Goal: Find specific page/section: Find specific page/section

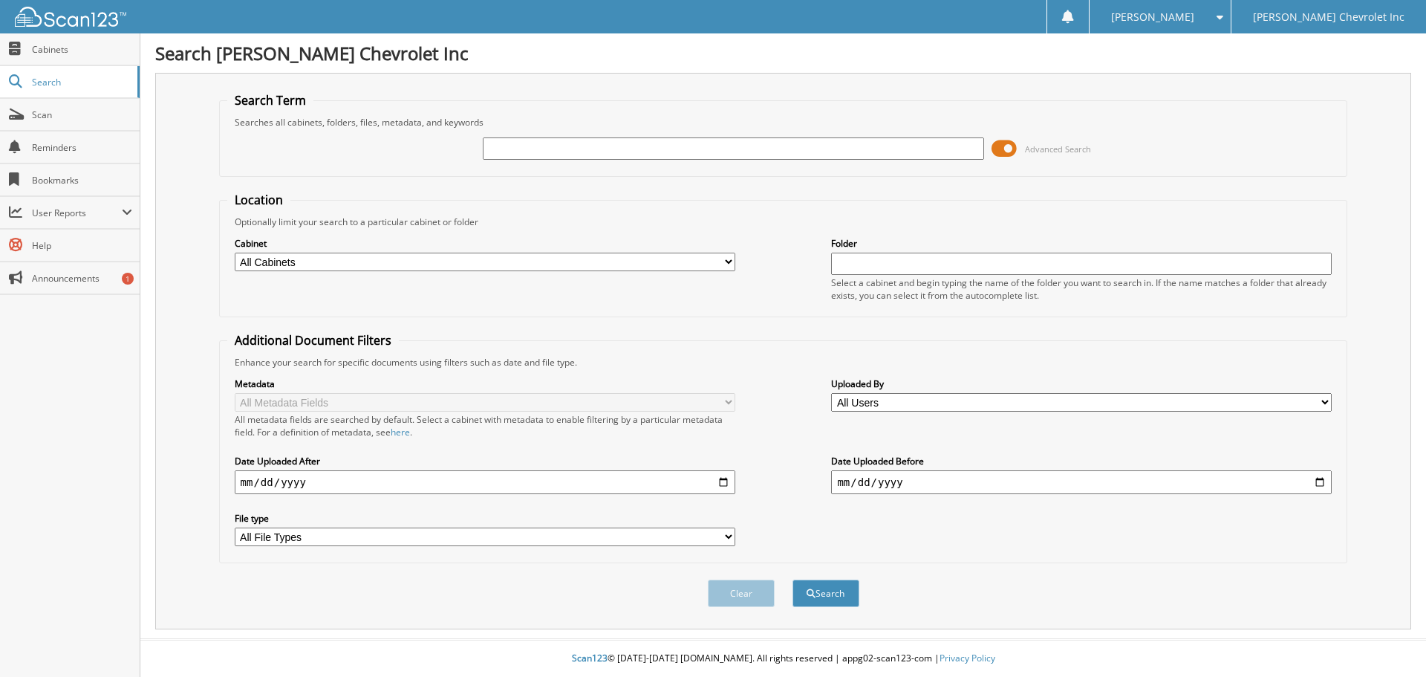
click at [663, 150] on input "text" at bounding box center [733, 148] width 501 height 22
type input "[PERSON_NAME]"
click at [793, 579] on button "Search" at bounding box center [826, 592] width 67 height 27
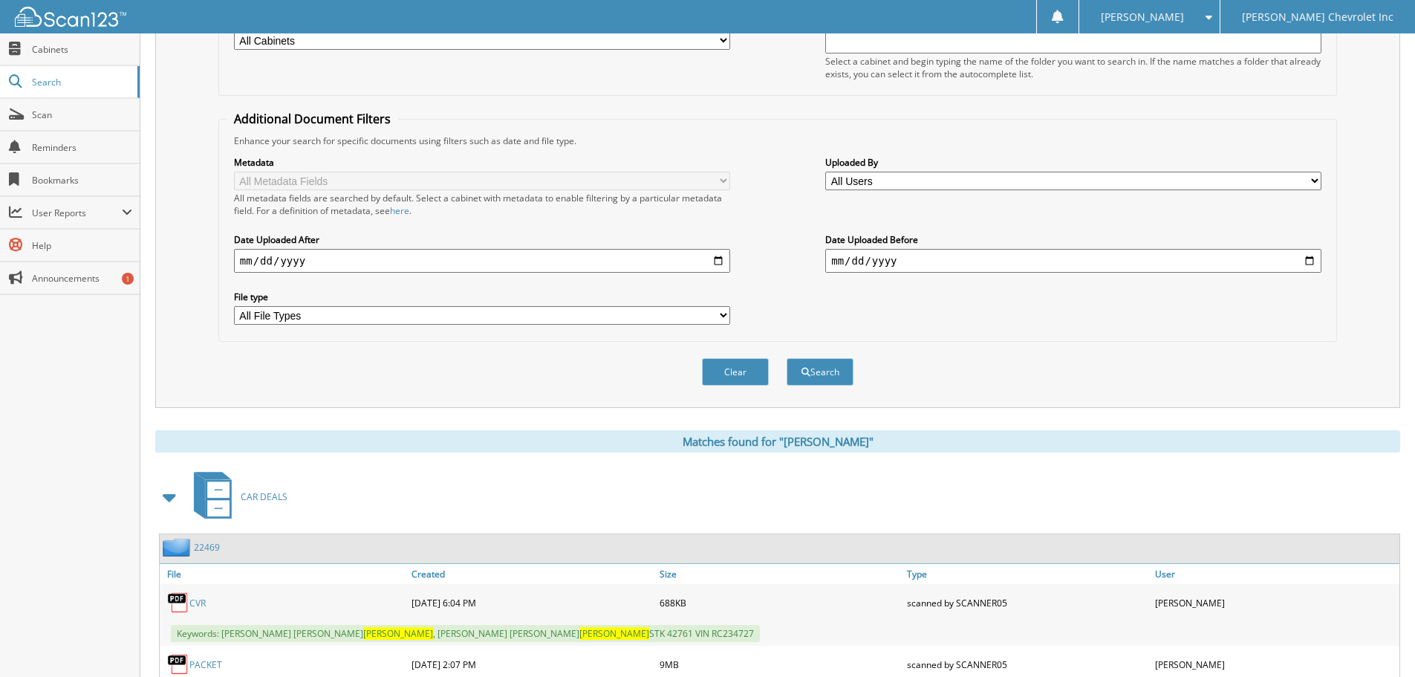
scroll to position [298, 0]
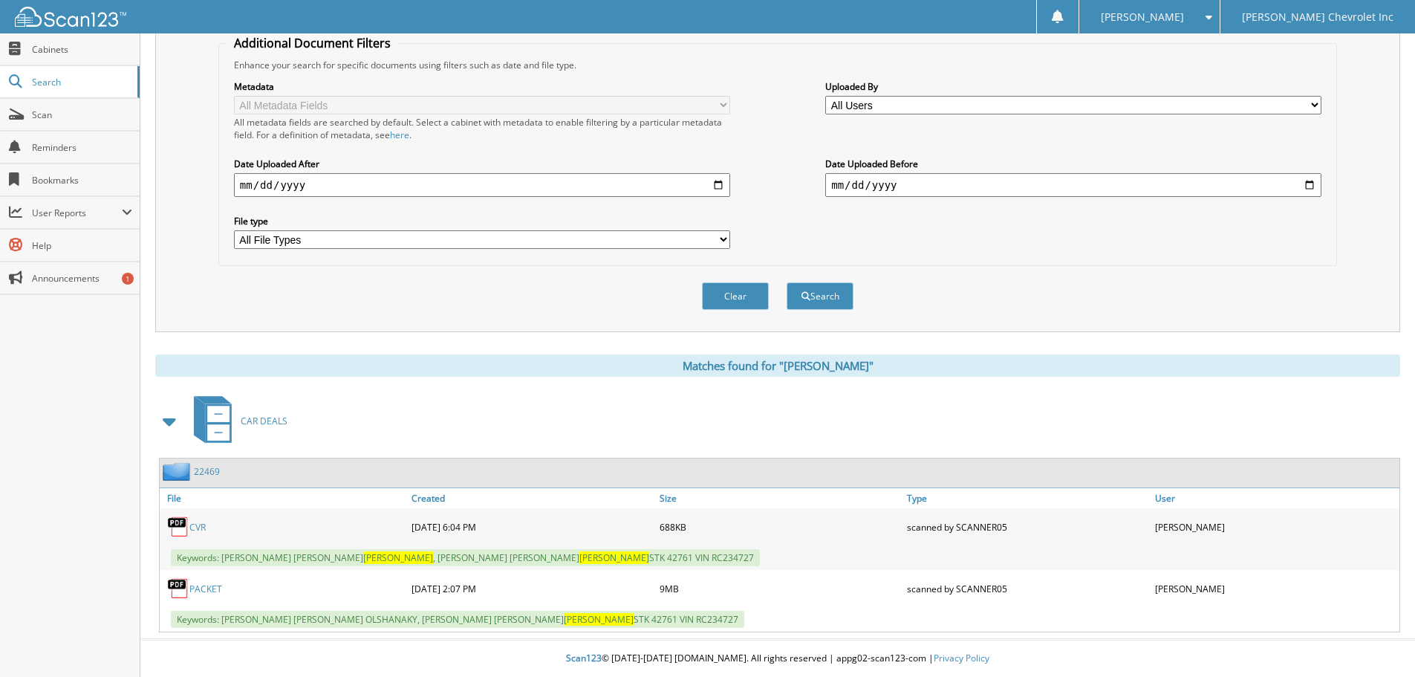
click at [211, 589] on link "PACKET" at bounding box center [205, 588] width 33 height 13
